Goal: Information Seeking & Learning: Find specific fact

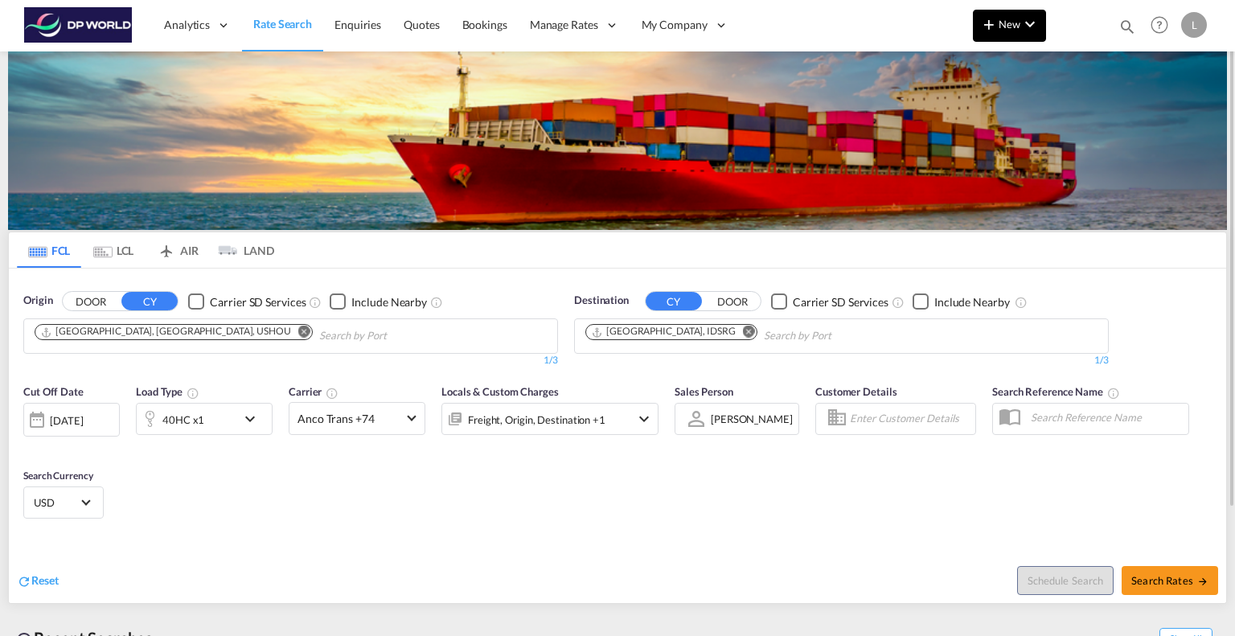
click at [1009, 24] on span "New" at bounding box center [1010, 24] width 60 height 13
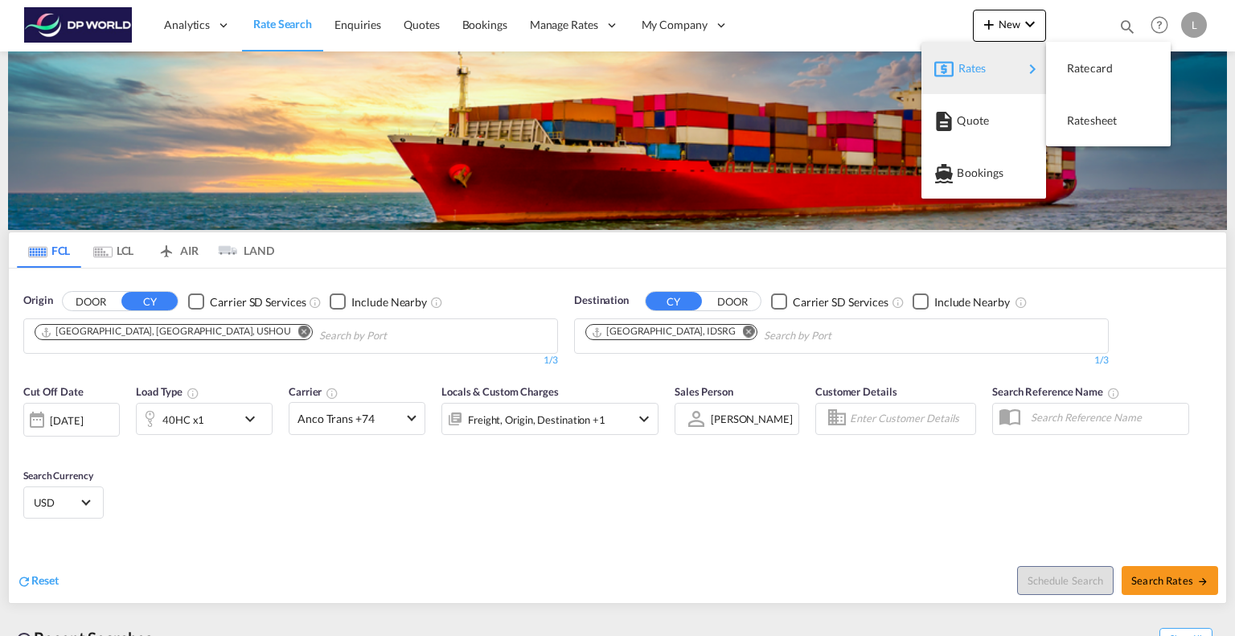
click at [966, 67] on span "Rates" at bounding box center [968, 68] width 19 height 32
click at [1085, 125] on span "Ratesheet" at bounding box center [1076, 121] width 18 height 32
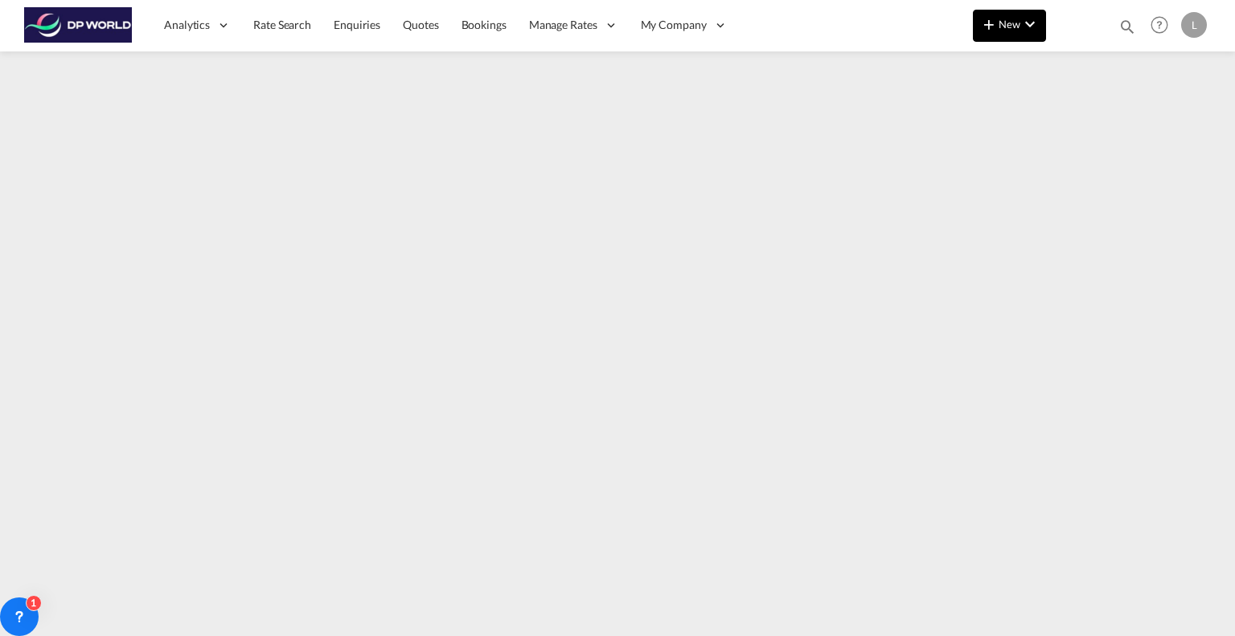
click at [988, 19] on md-icon "icon-plus 400-fg" at bounding box center [989, 23] width 19 height 19
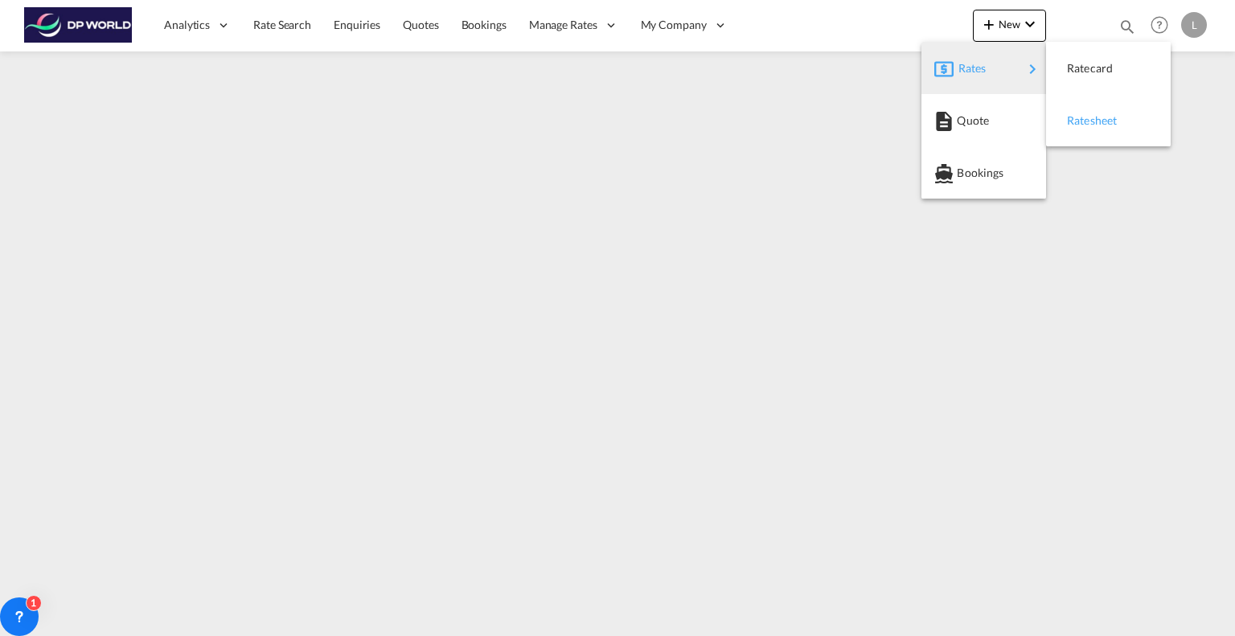
click at [1084, 109] on span "Ratesheet" at bounding box center [1076, 121] width 18 height 32
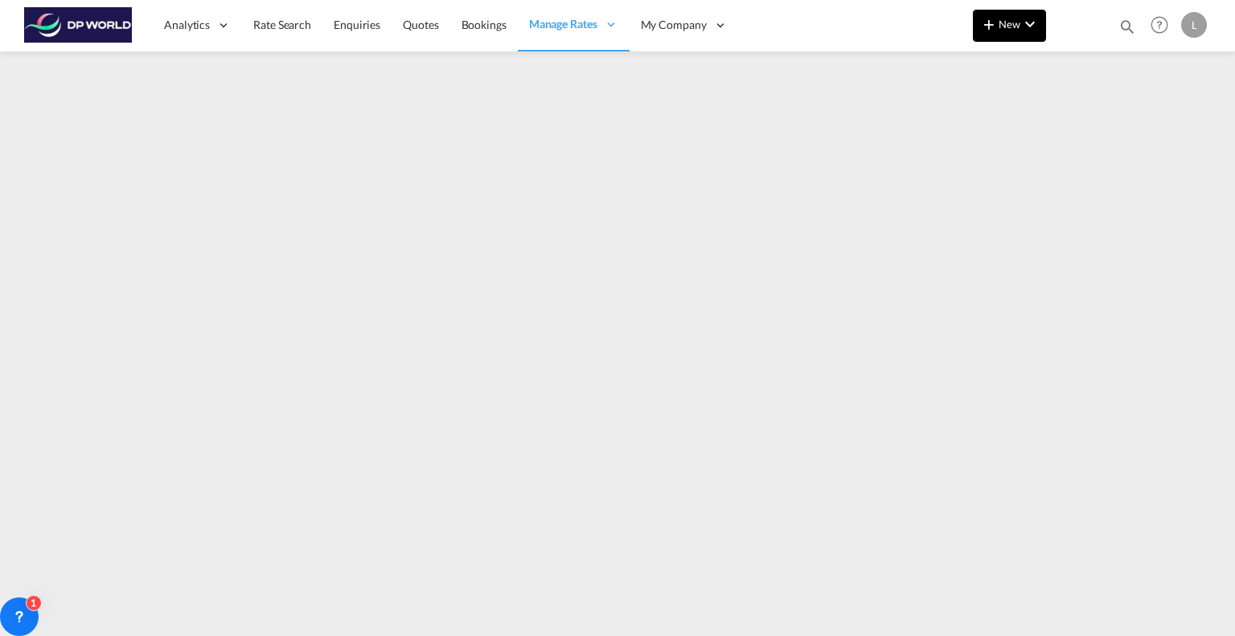
click at [1023, 27] on md-icon "icon-chevron-down" at bounding box center [1030, 23] width 19 height 19
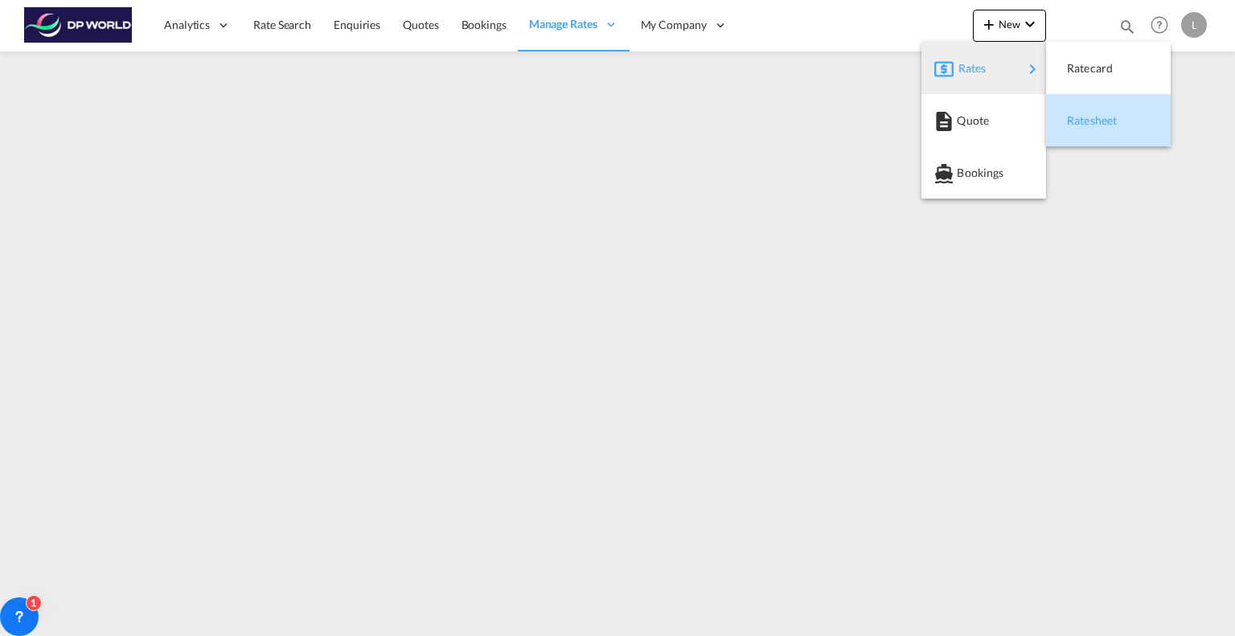
click at [1083, 117] on span "Ratesheet" at bounding box center [1076, 121] width 18 height 32
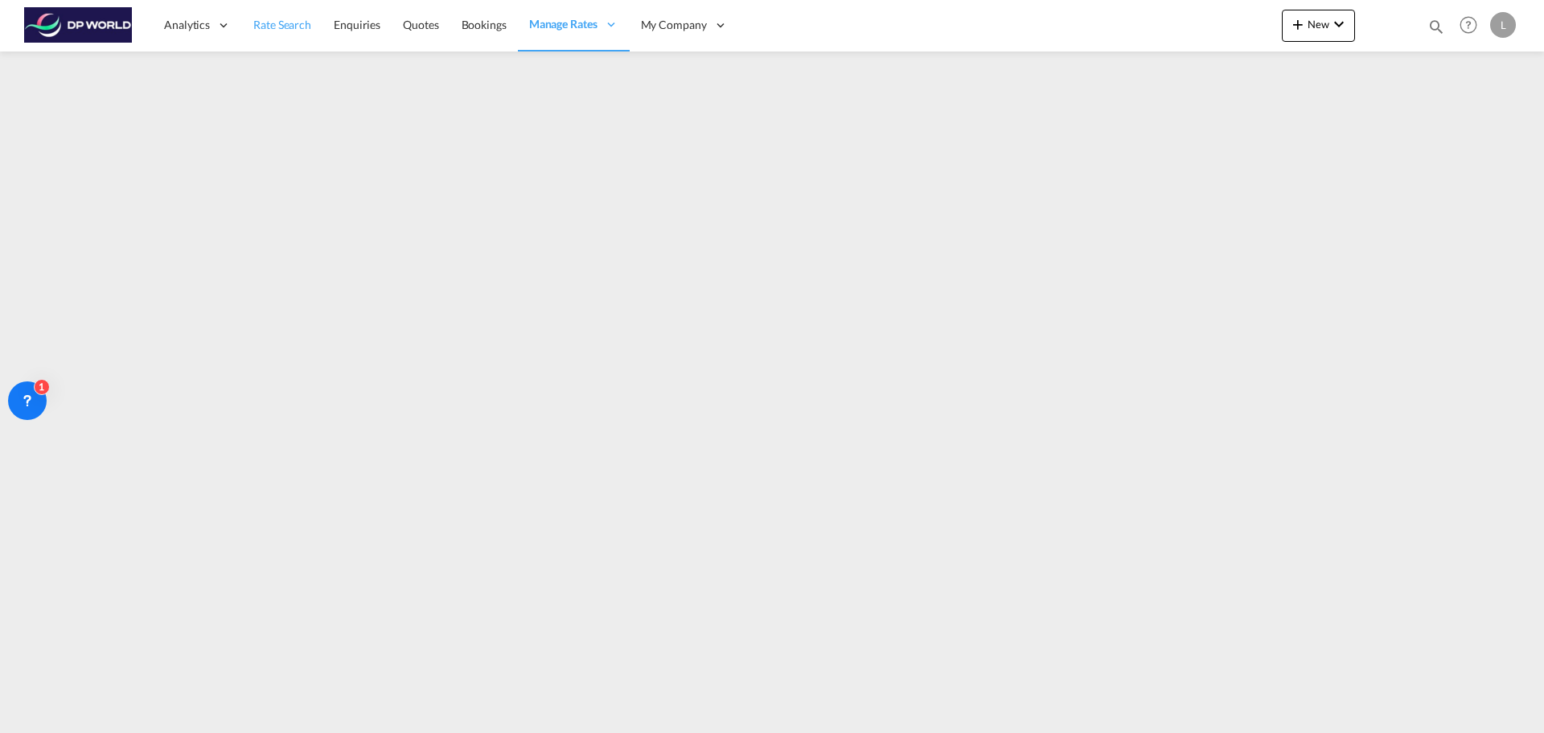
click at [276, 22] on span "Rate Search" at bounding box center [282, 25] width 58 height 14
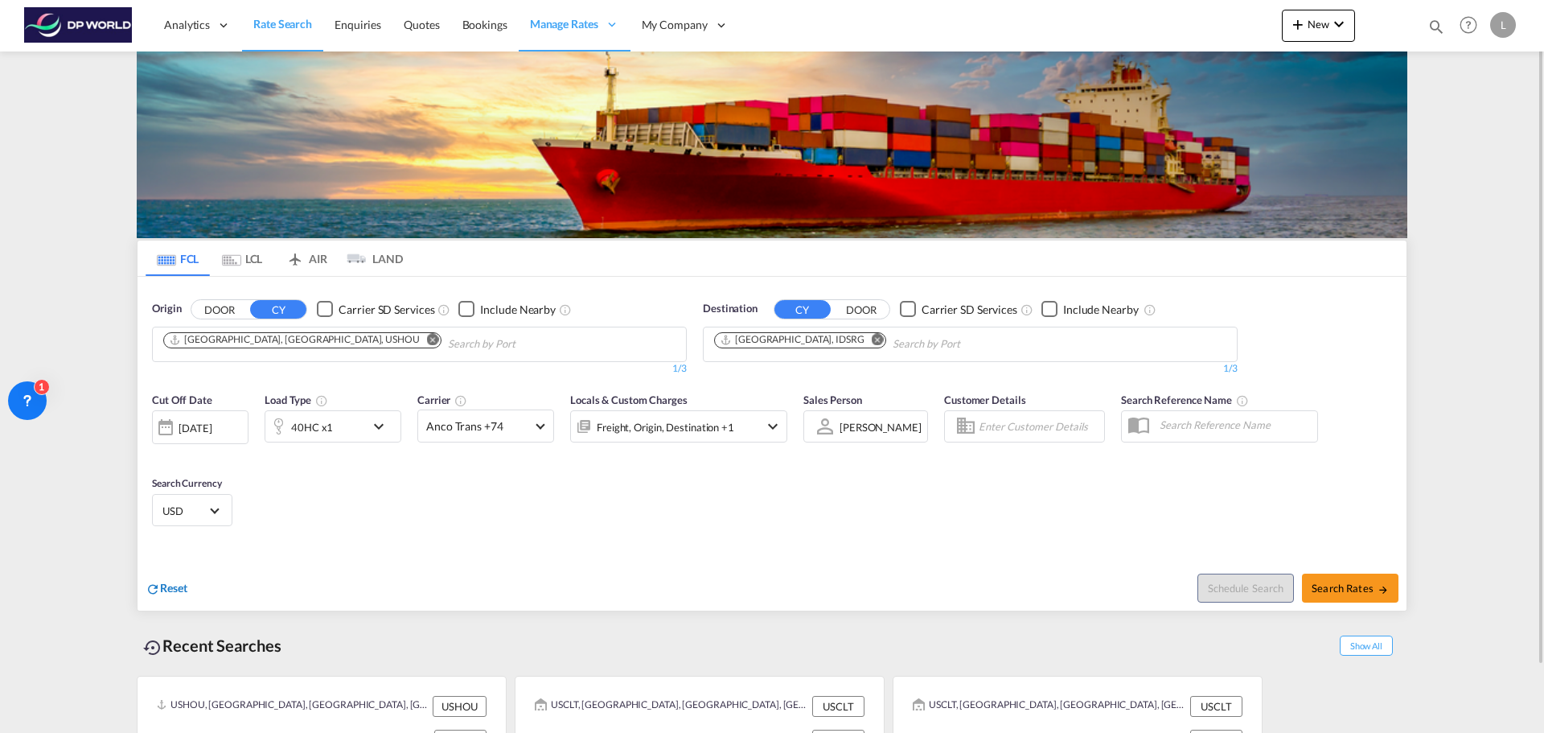
click at [167, 590] on span "Reset" at bounding box center [173, 588] width 27 height 14
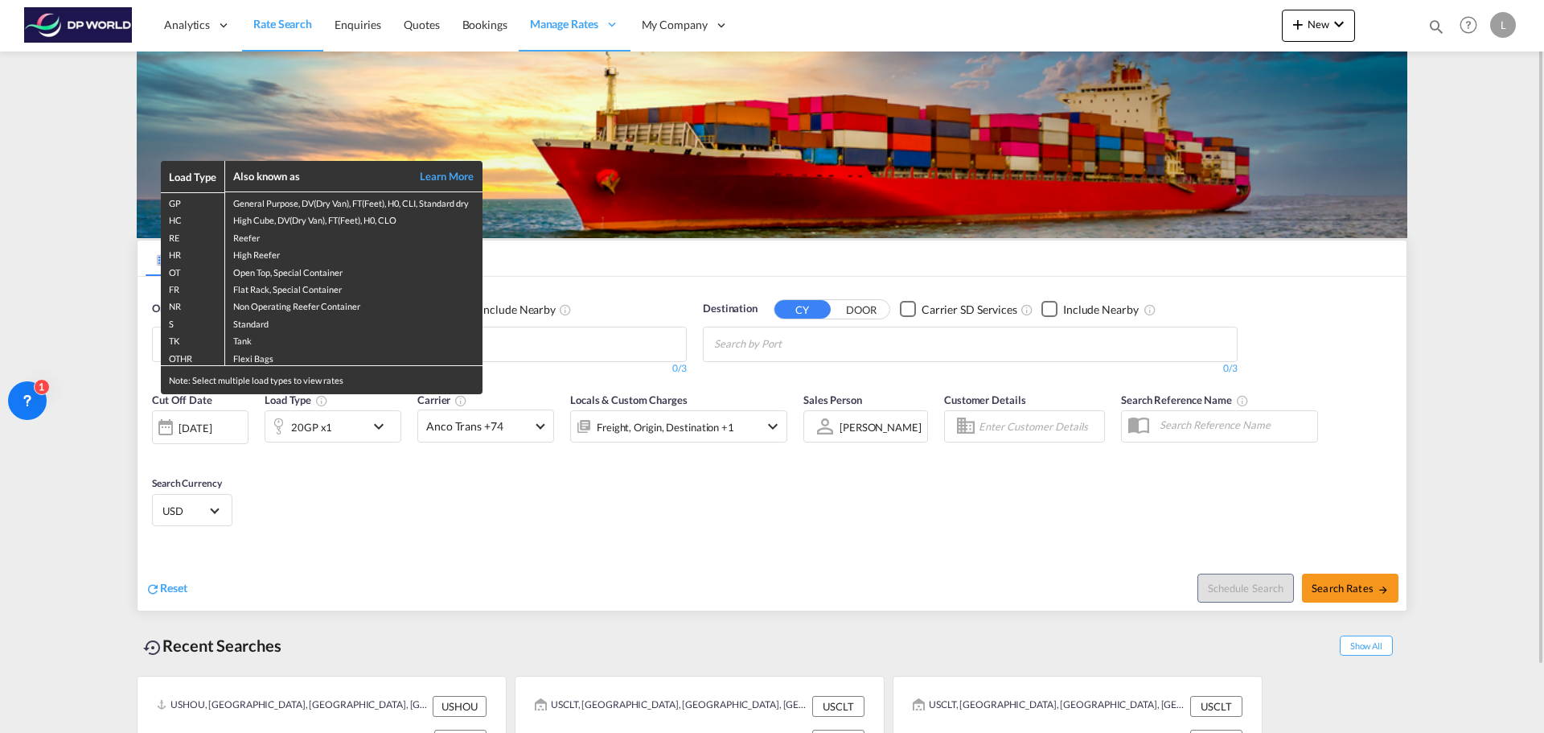
click at [585, 339] on div "Load Type Also known as Learn More GP General Purpose, DV(Dry Van), FT(Feet), H…" at bounding box center [772, 366] width 1544 height 733
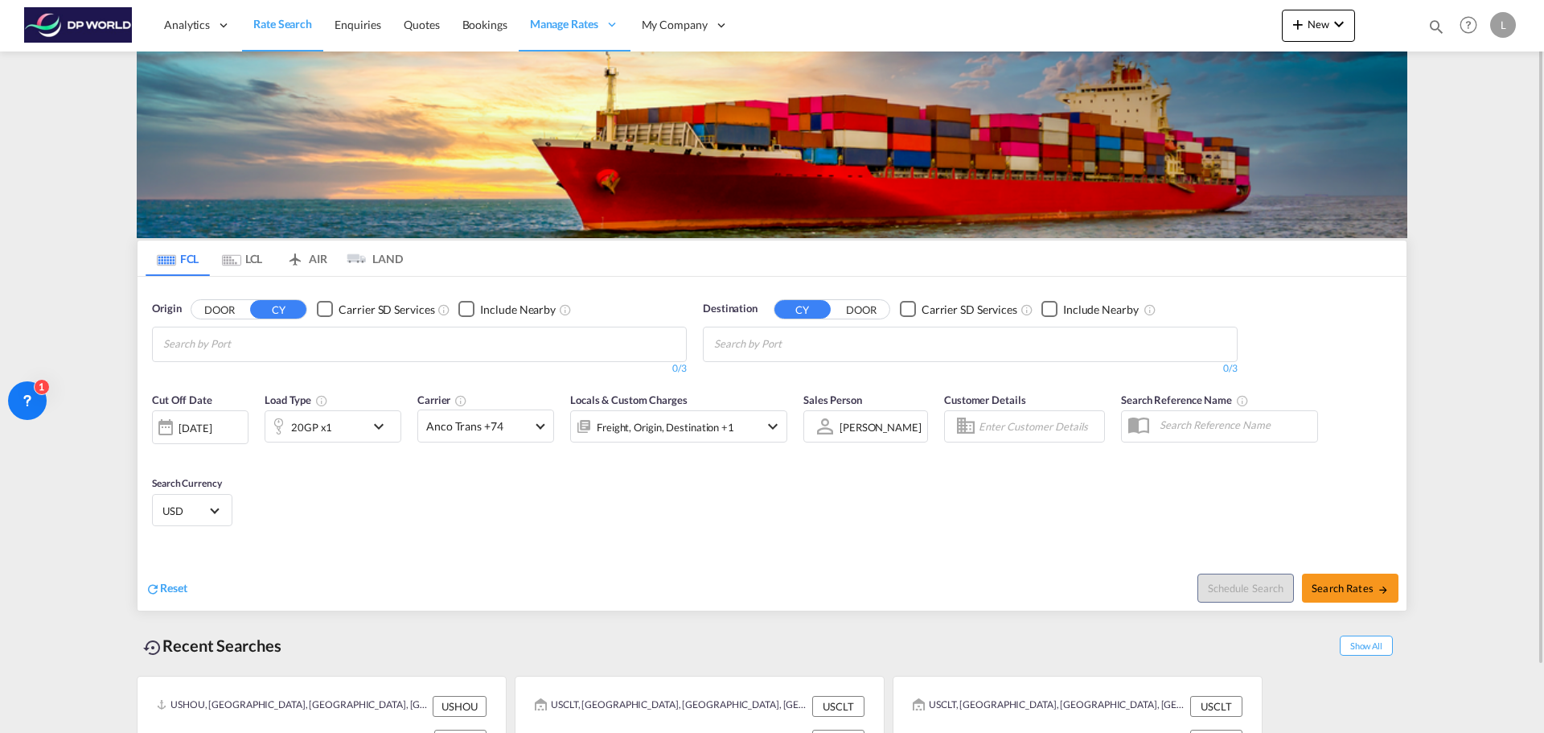
click at [257, 347] on input "Chips input." at bounding box center [239, 344] width 153 height 26
type input "[GEOGRAPHIC_DATA]"
click at [208, 377] on div "[GEOGRAPHIC_DATA] , [GEOGRAPHIC_DATA] [GEOGRAPHIC_DATA] USHOU" at bounding box center [288, 386] width 306 height 58
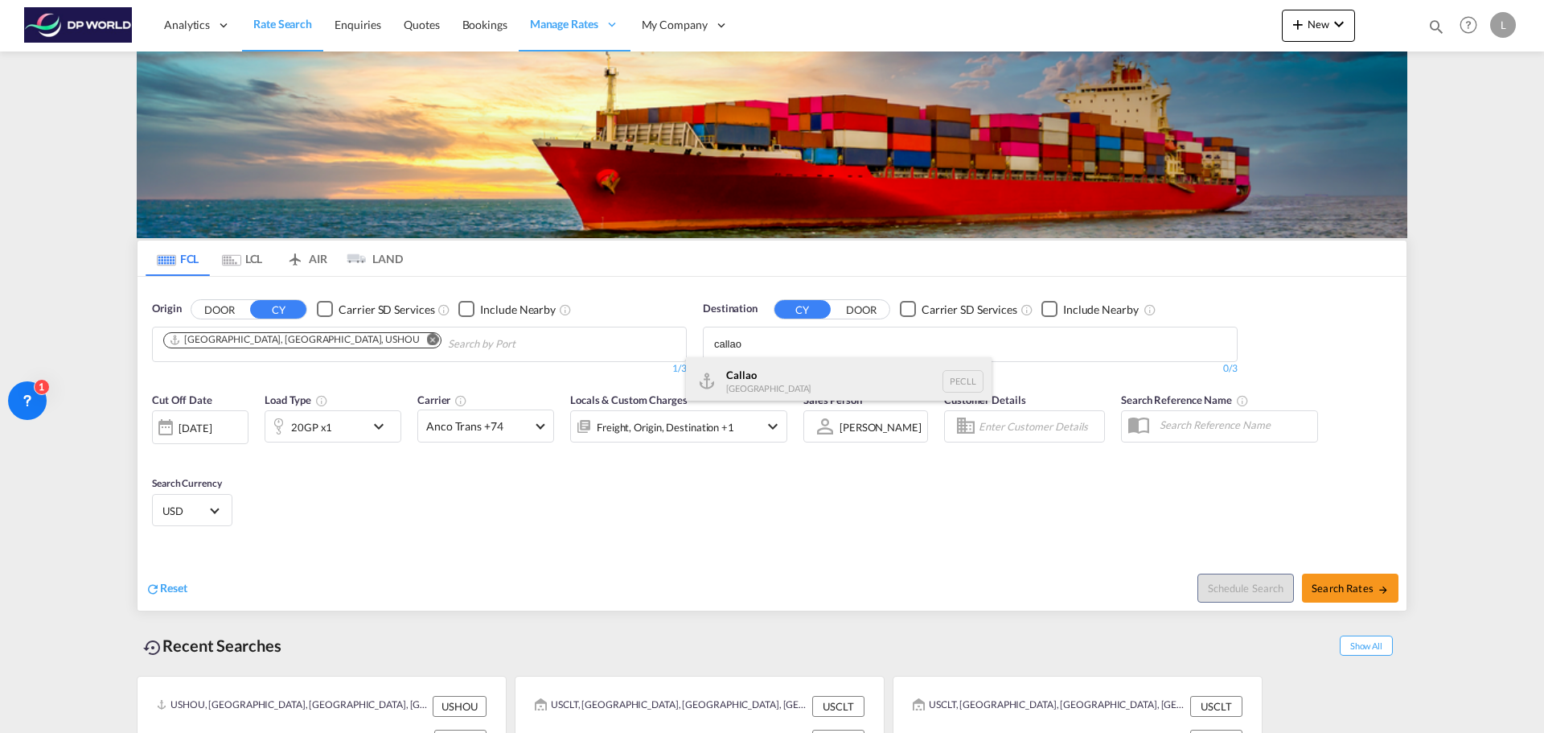
type input "callao"
click at [746, 382] on div "Callao [GEOGRAPHIC_DATA] PECLL" at bounding box center [839, 381] width 306 height 48
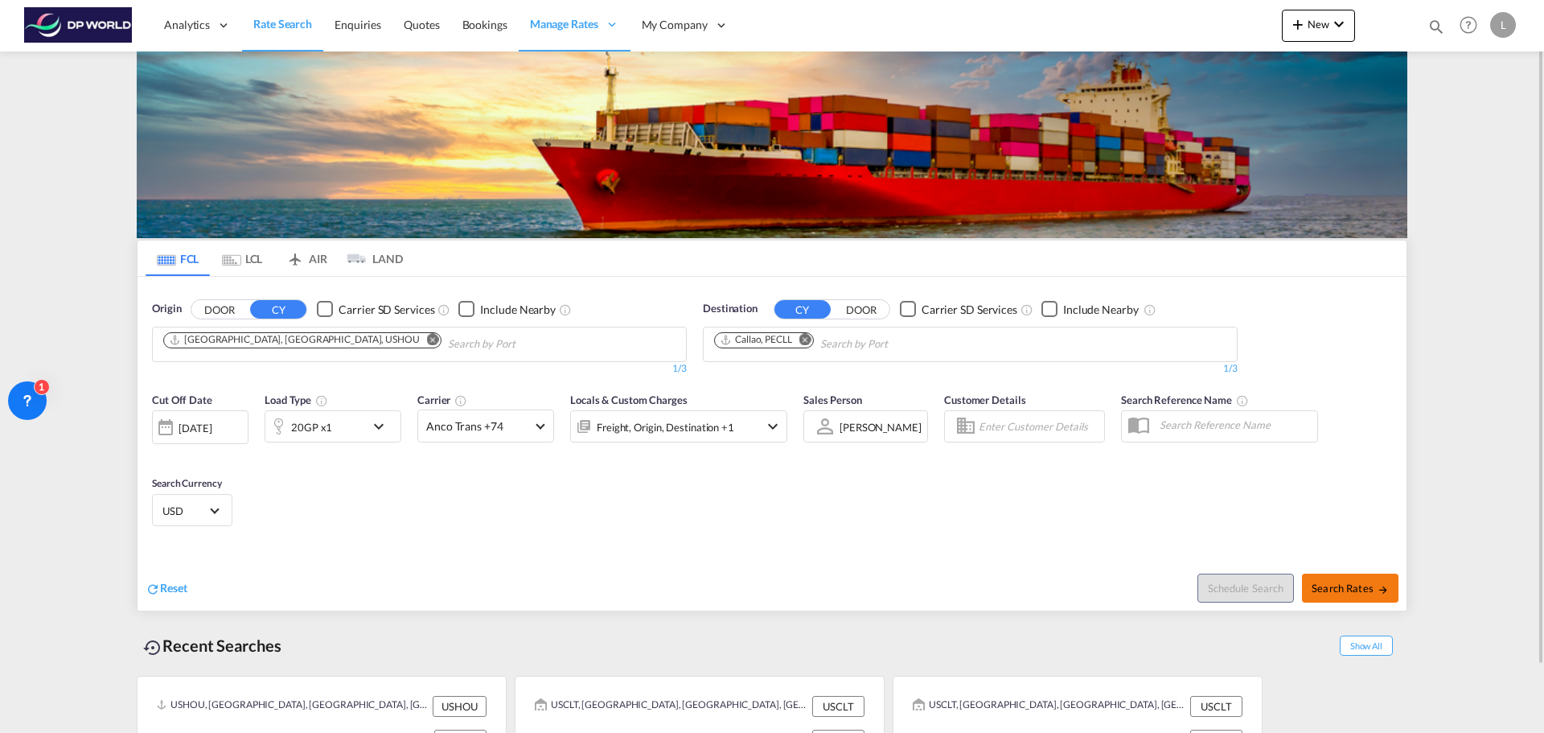
click at [1235, 586] on span "Search Rates" at bounding box center [1350, 588] width 77 height 13
type input "USHOU to PECLL / [DATE]"
